Goal: Task Accomplishment & Management: Complete application form

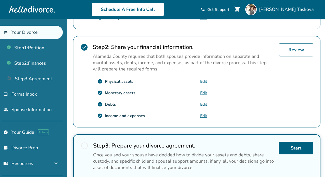
scroll to position [175, 0]
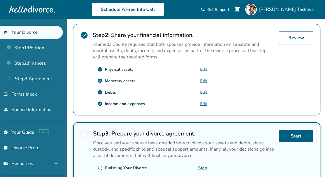
click at [205, 90] on link "Edit" at bounding box center [203, 91] width 7 height 5
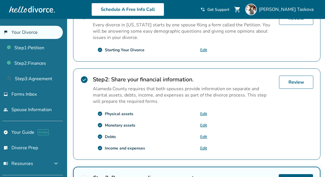
scroll to position [146, 0]
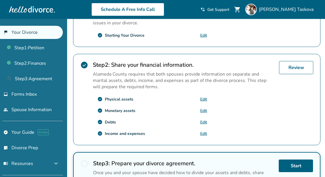
click at [202, 109] on link "Edit" at bounding box center [203, 110] width 7 height 5
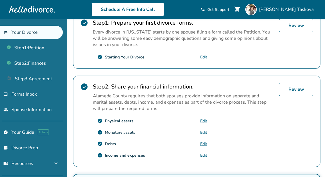
scroll to position [124, 0]
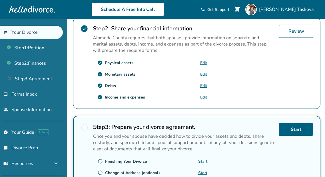
scroll to position [184, 0]
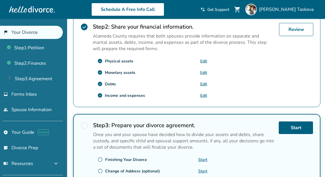
click at [202, 83] on link "Edit" at bounding box center [203, 83] width 7 height 5
